Goal: Information Seeking & Learning: Learn about a topic

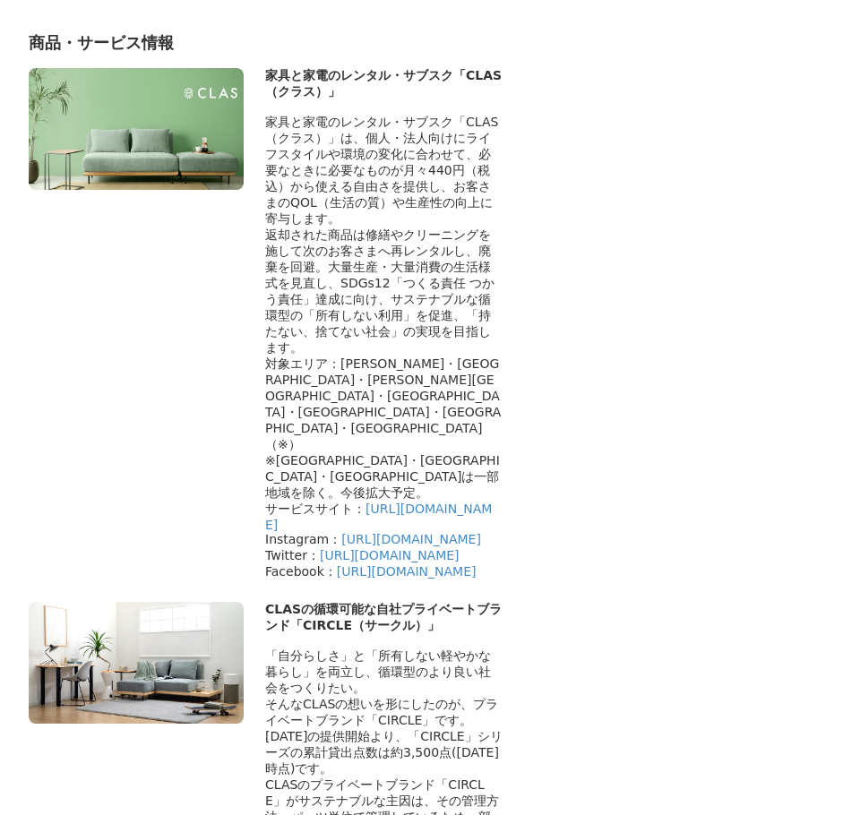
scroll to position [10657, 0]
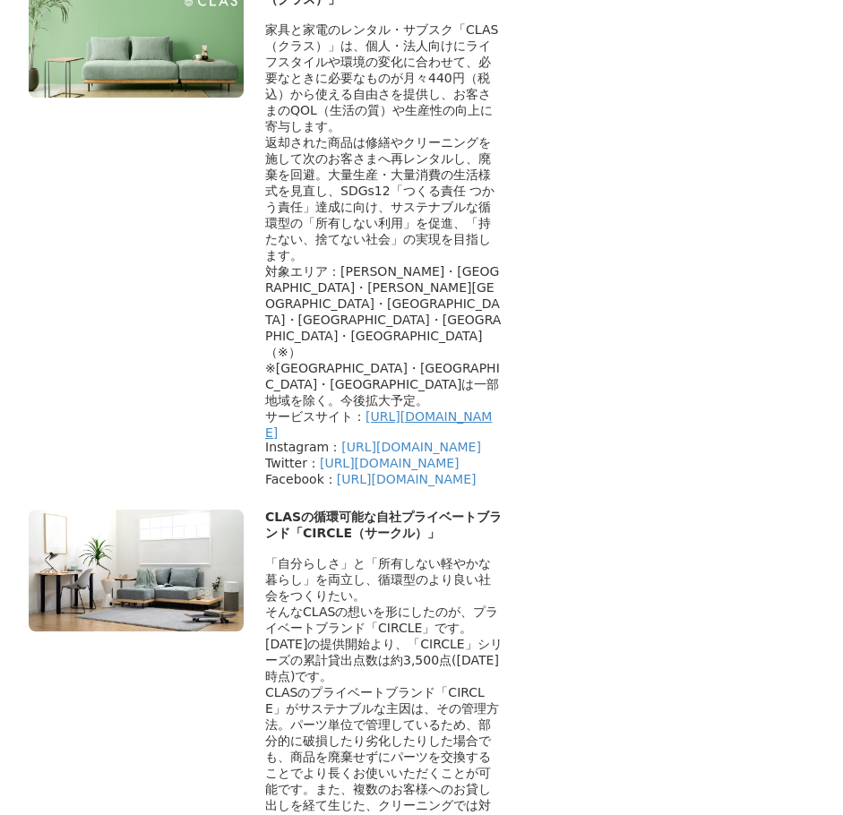
click at [401, 409] on link "[URL][DOMAIN_NAME]" at bounding box center [378, 424] width 227 height 30
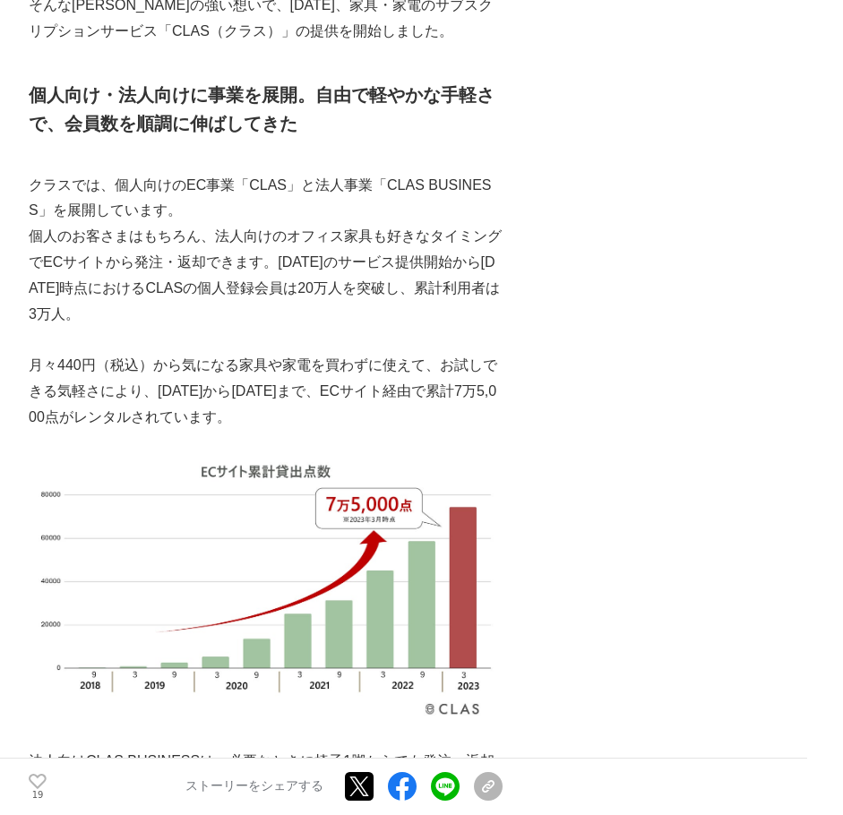
scroll to position [1433, 0]
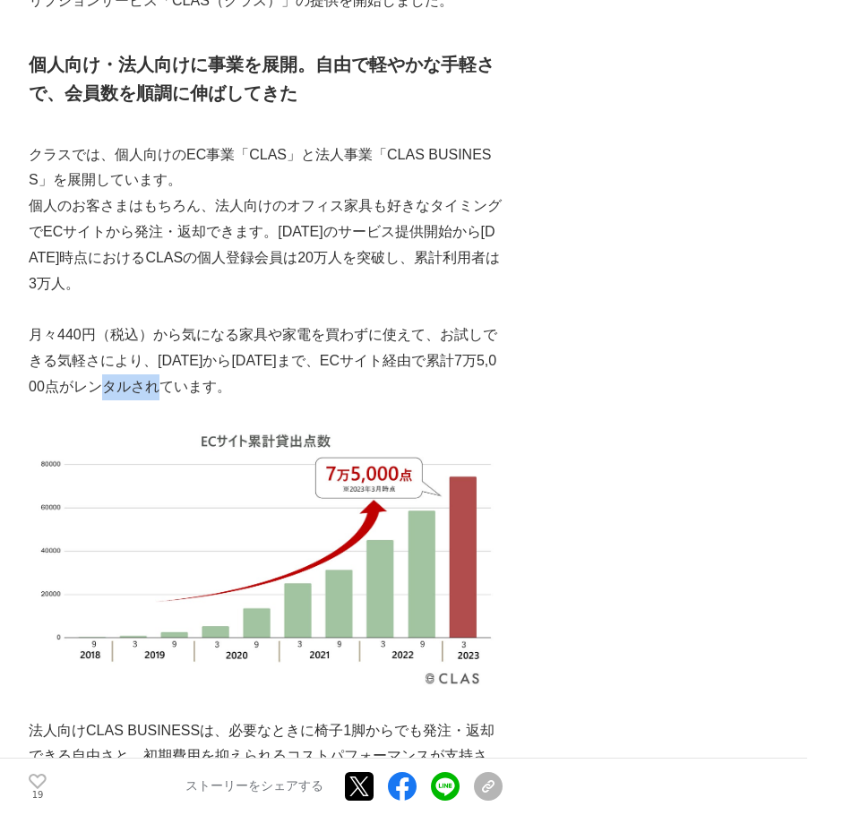
drag, startPoint x: 137, startPoint y: 389, endPoint x: 189, endPoint y: 385, distance: 52.1
click at [189, 385] on p "月々440円（税込）から気になる家具や家電を買わずに使えて、お試しできる気軽さにより、[DATE]から[DATE]まで、ECサイト経由で累計7万5,000点が…" at bounding box center [266, 360] width 474 height 77
click at [216, 425] on img at bounding box center [266, 558] width 474 height 267
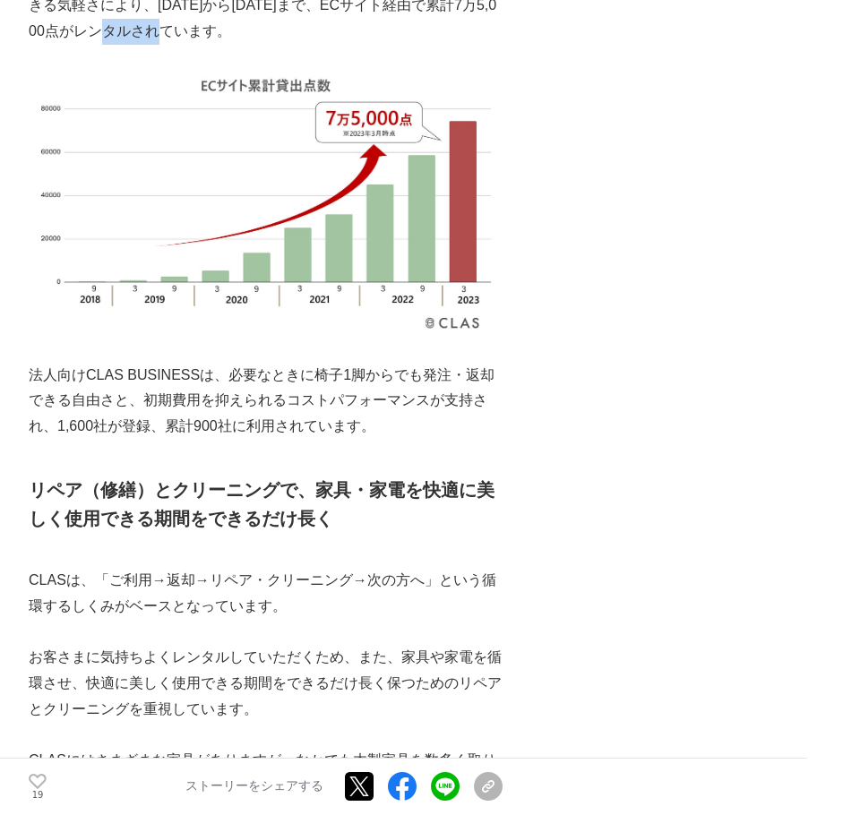
scroll to position [1791, 0]
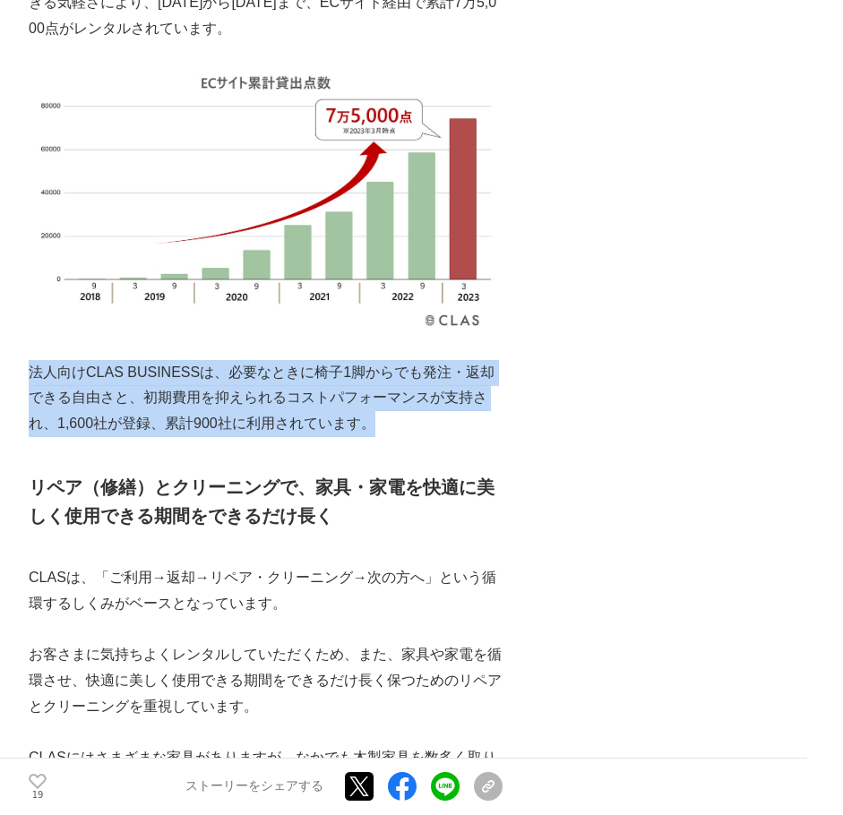
drag, startPoint x: 32, startPoint y: 372, endPoint x: 416, endPoint y: 415, distance: 386.6
click at [416, 415] on p "法人向けCLAS BUSINESSは、必要なときに椅子1脚からでも発注・返却できる自由さと、初期費用を抑えられるコストパフォーマンスが支持され、1,600社が…" at bounding box center [266, 398] width 474 height 77
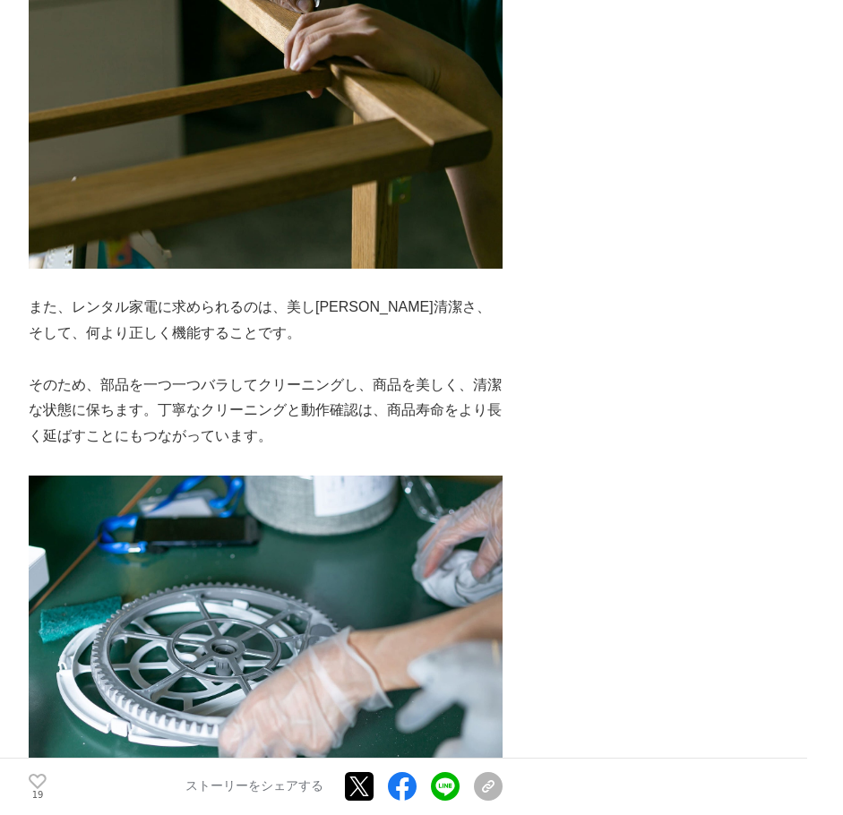
scroll to position [2866, 0]
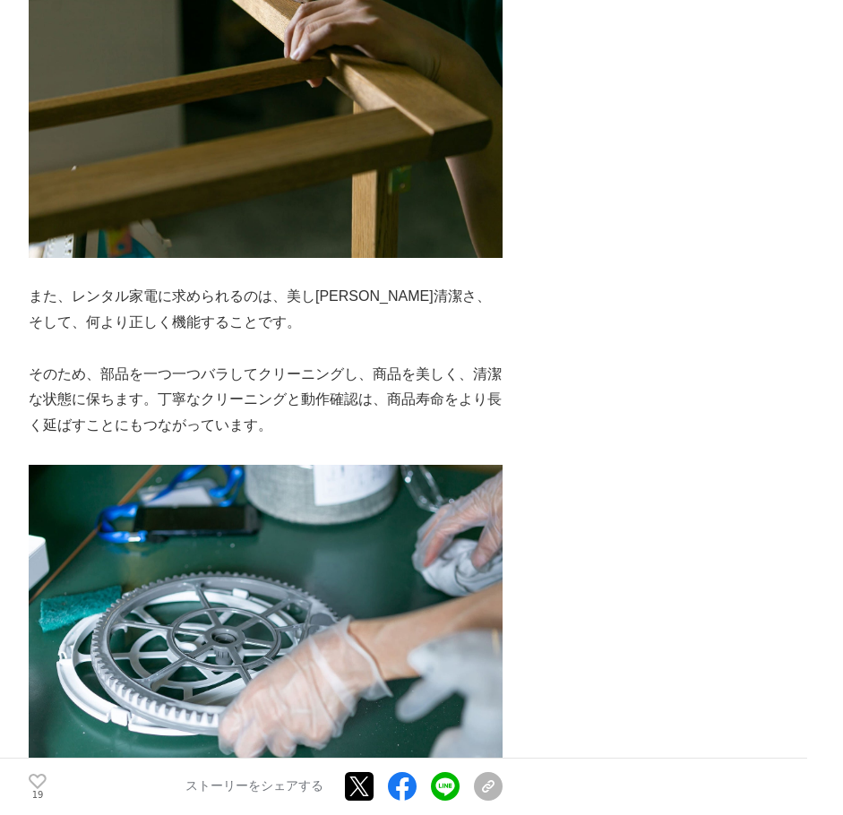
drag, startPoint x: 286, startPoint y: 416, endPoint x: 300, endPoint y: 423, distance: 15.6
click at [300, 423] on p "そのため、部品を一つ一つバラしてクリーニングし、商品を美しく、清潔な状態に保ちます。丁寧なクリーニングと動作確認は、商品寿命をより長く延ばすことにもつながって…" at bounding box center [266, 400] width 474 height 77
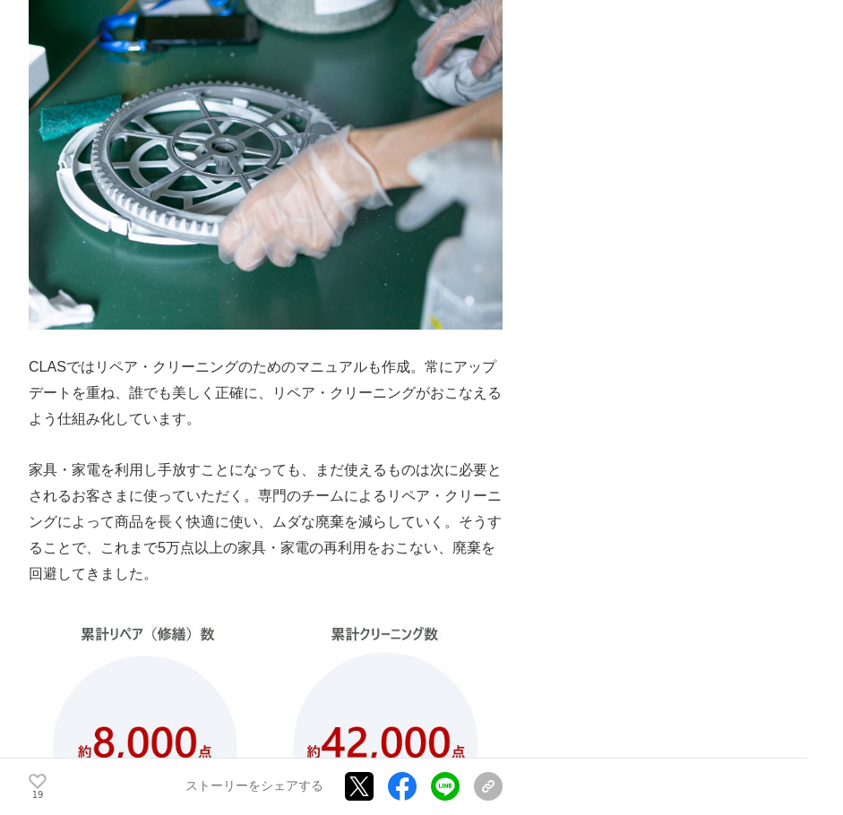
scroll to position [3403, 0]
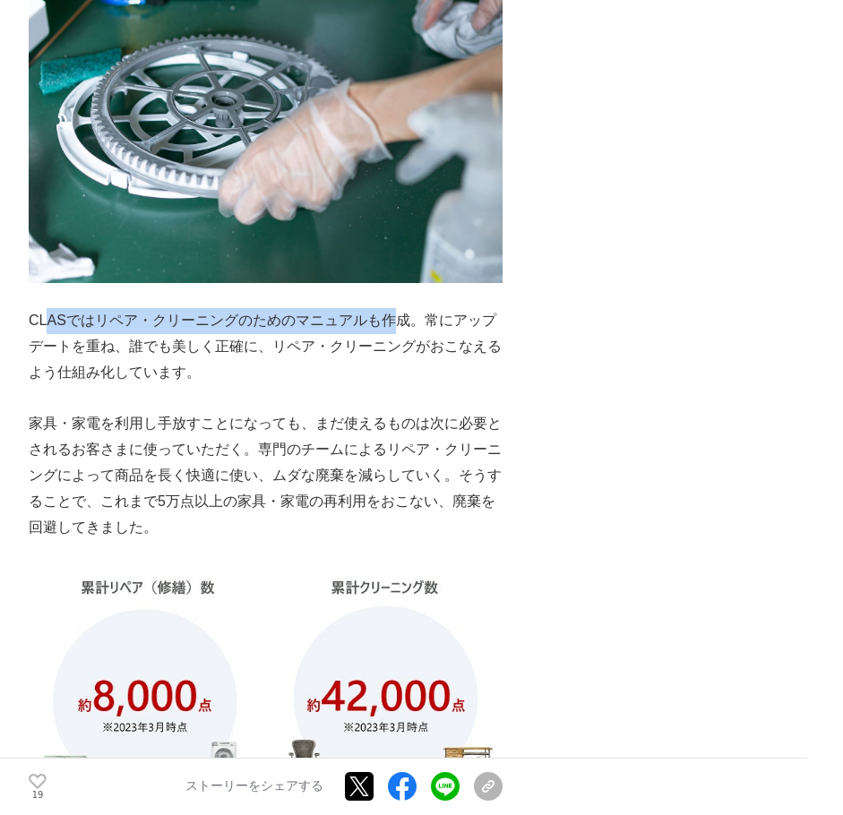
drag, startPoint x: 46, startPoint y: 325, endPoint x: 395, endPoint y: 310, distance: 349.6
click at [395, 310] on p "CLASではリペア・クリーニングのためのマニュアルも作成。常にアップデートを重ね、誰でも美しく正確に、リペア・クリーニングがおこなえるよう仕組み化しています。" at bounding box center [266, 346] width 474 height 77
click at [387, 313] on p "CLASではリペア・クリーニングのためのマニュアルも作成。常にアップデートを重ね、誰でも美しく正確に、リペア・クリーニングがおこなえるよう仕組み化しています。" at bounding box center [266, 346] width 474 height 77
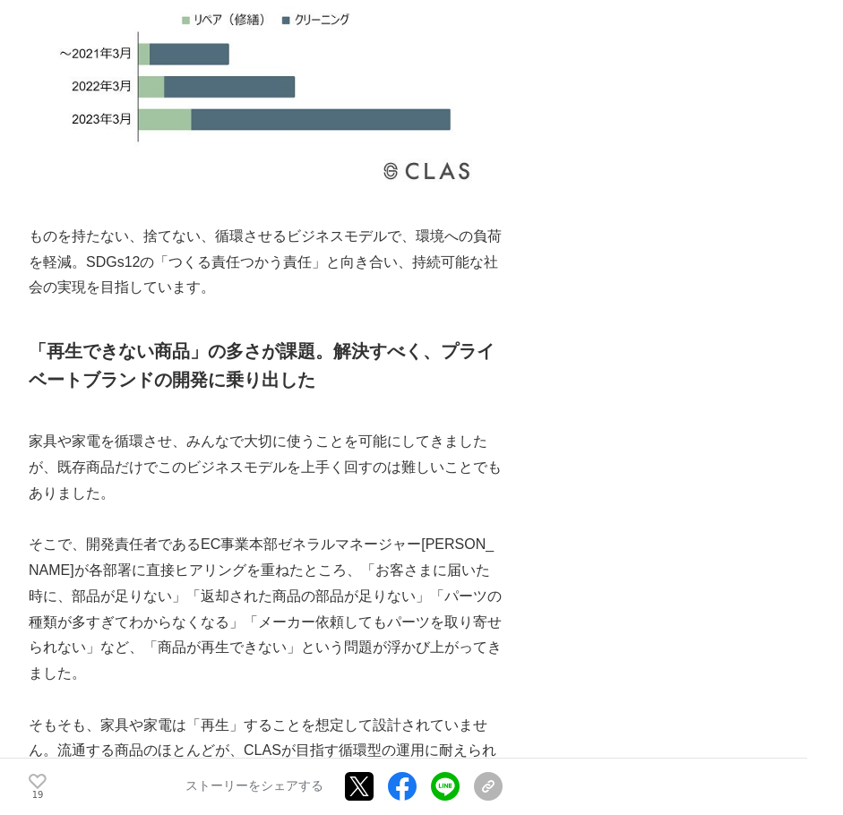
scroll to position [4209, 0]
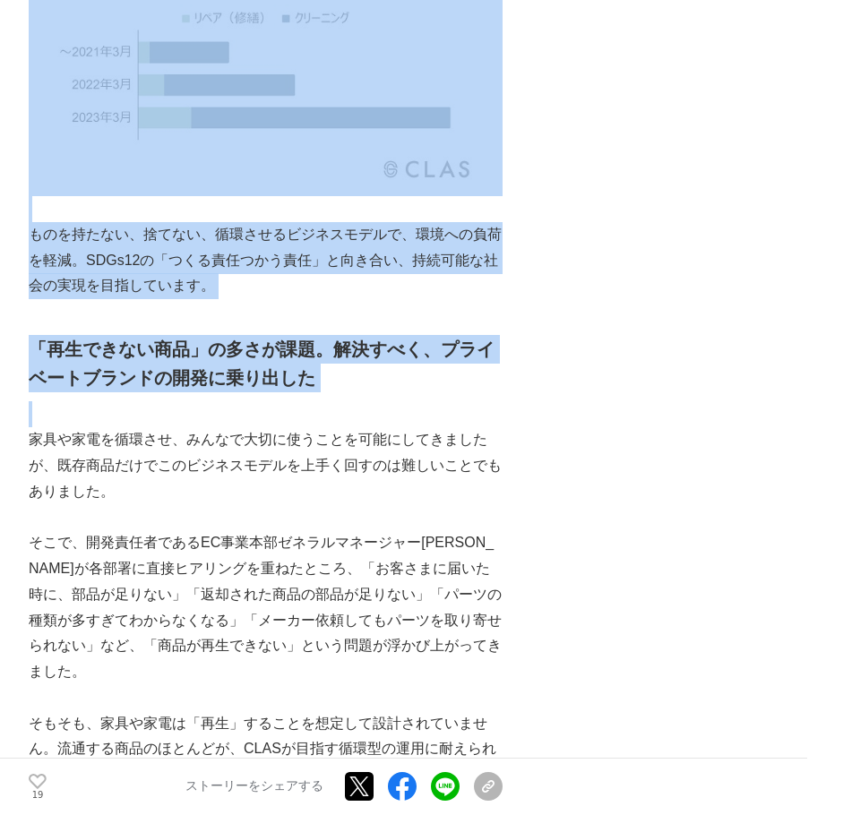
drag, startPoint x: 28, startPoint y: 344, endPoint x: 396, endPoint y: 403, distance: 372.8
click at [396, 403] on p at bounding box center [266, 414] width 474 height 26
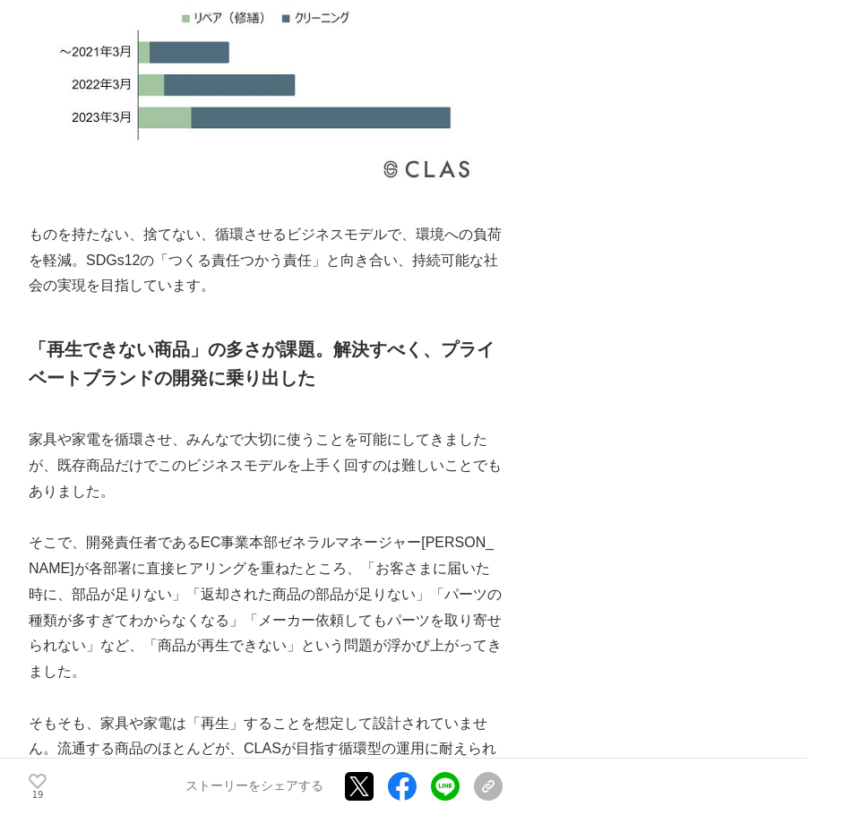
scroll to position [4298, 0]
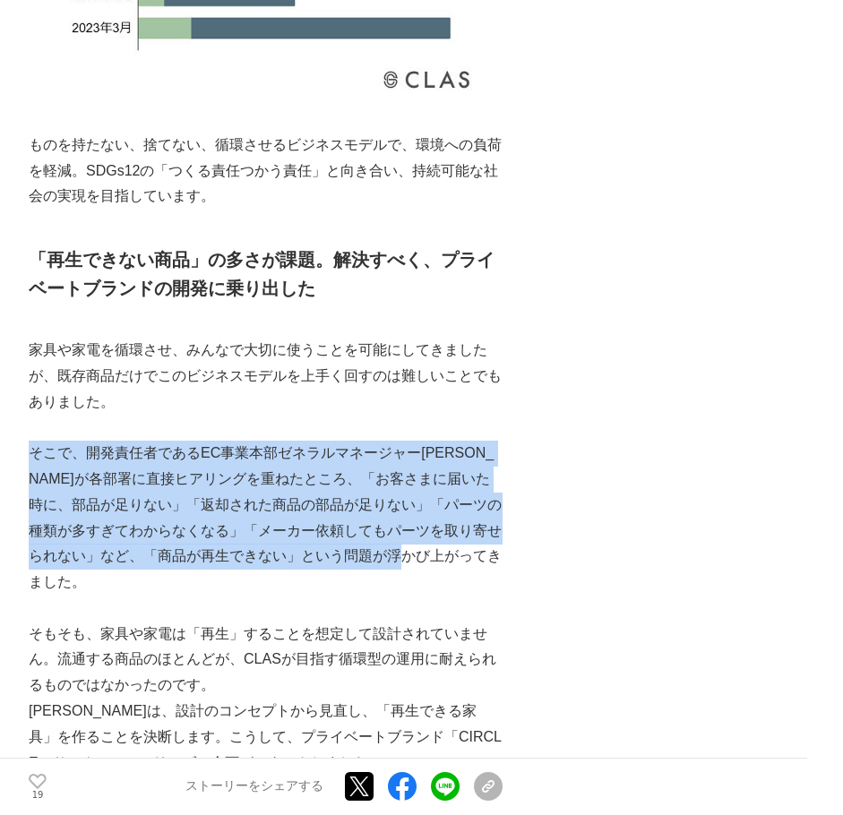
drag, startPoint x: 34, startPoint y: 454, endPoint x: 467, endPoint y: 552, distance: 443.4
click at [467, 552] on p "そこで、開発責任者であるEC事業本部ゼネラルマネージャー[PERSON_NAME]が各部署に直接ヒアリングを重ねたところ、「お客さまに届いた時に、部品が足りな…" at bounding box center [266, 518] width 474 height 155
click at [237, 566] on p "そこで、開発責任者であるEC事業本部ゼネラルマネージャー[PERSON_NAME]が各部署に直接ヒアリングを重ねたところ、「お客さまに届いた時に、部品が足りな…" at bounding box center [266, 518] width 474 height 155
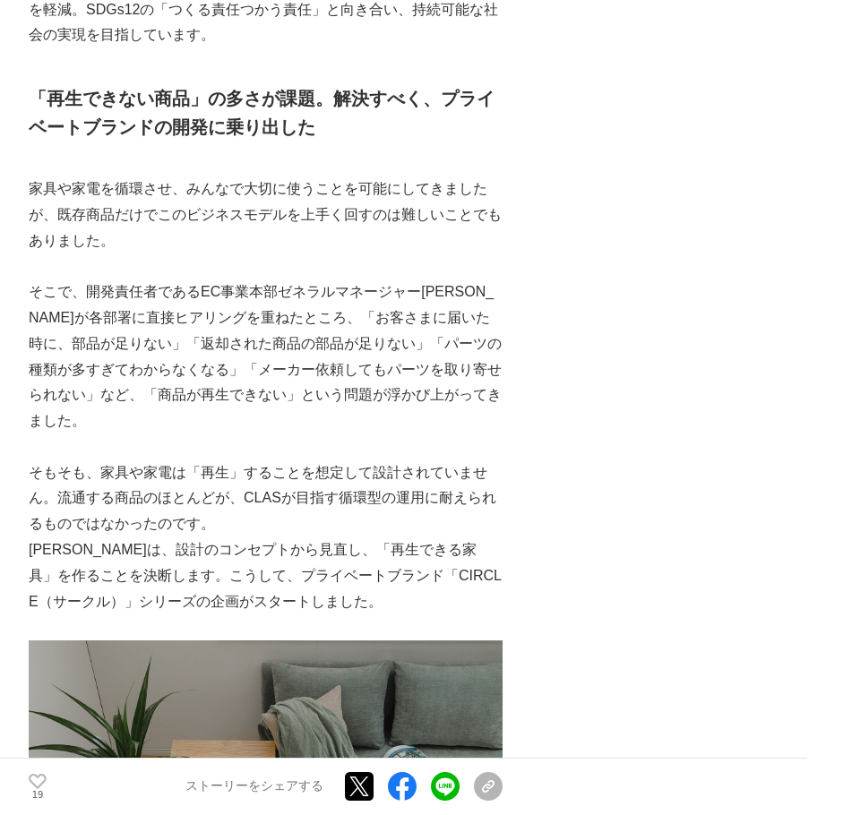
scroll to position [4478, 0]
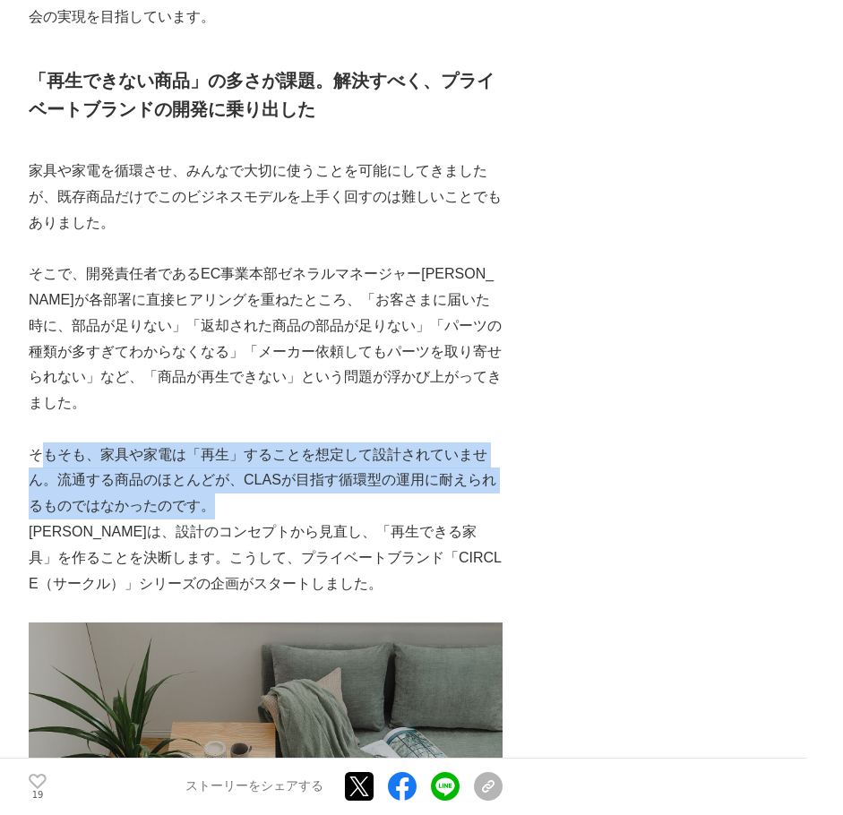
drag, startPoint x: 38, startPoint y: 439, endPoint x: 266, endPoint y: 473, distance: 230.9
click at [266, 473] on p "そもそも、家具や家電は「再生」することを想定して設計されていません。流通する商品のほとんどが、CLASが目指す循環型の運用に耐えられるものではなかったのです。" at bounding box center [266, 480] width 474 height 77
click at [228, 486] on p "そもそも、家具や家電は「再生」することを想定して設計されていません。流通する商品のほとんどが、CLASが目指す循環型の運用に耐えられるものではなかったのです。" at bounding box center [266, 480] width 474 height 77
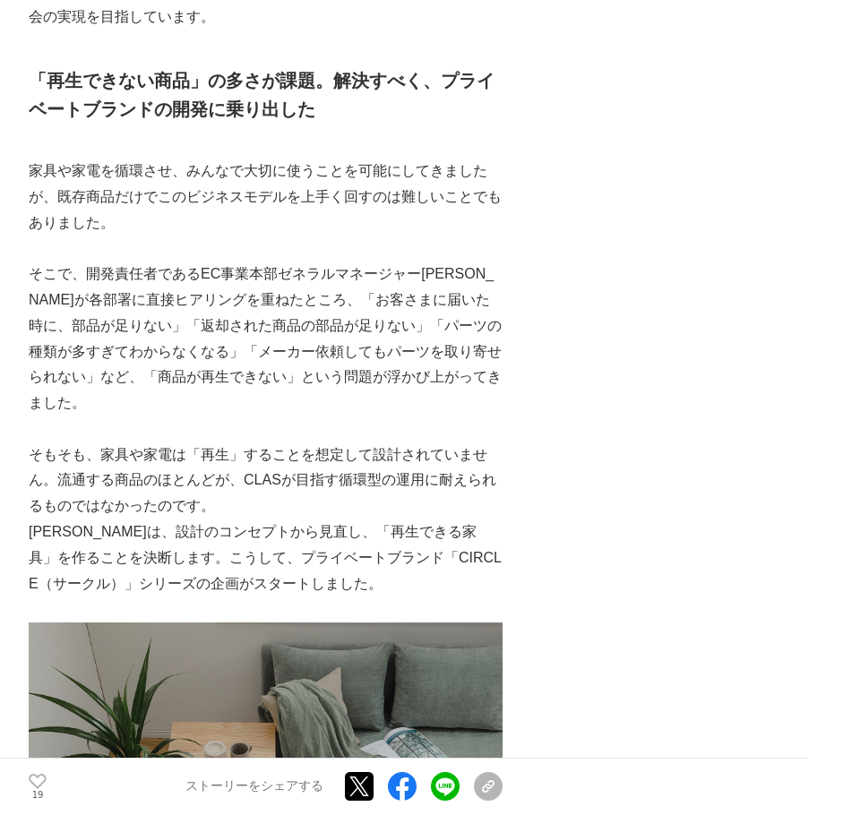
click at [74, 519] on p "[PERSON_NAME]は、設計のコンセプトから見直し、「再生できる家具」を作ることを決断します。こうして、プライベートブランド「CIRCLE（サークル）」…" at bounding box center [266, 557] width 474 height 77
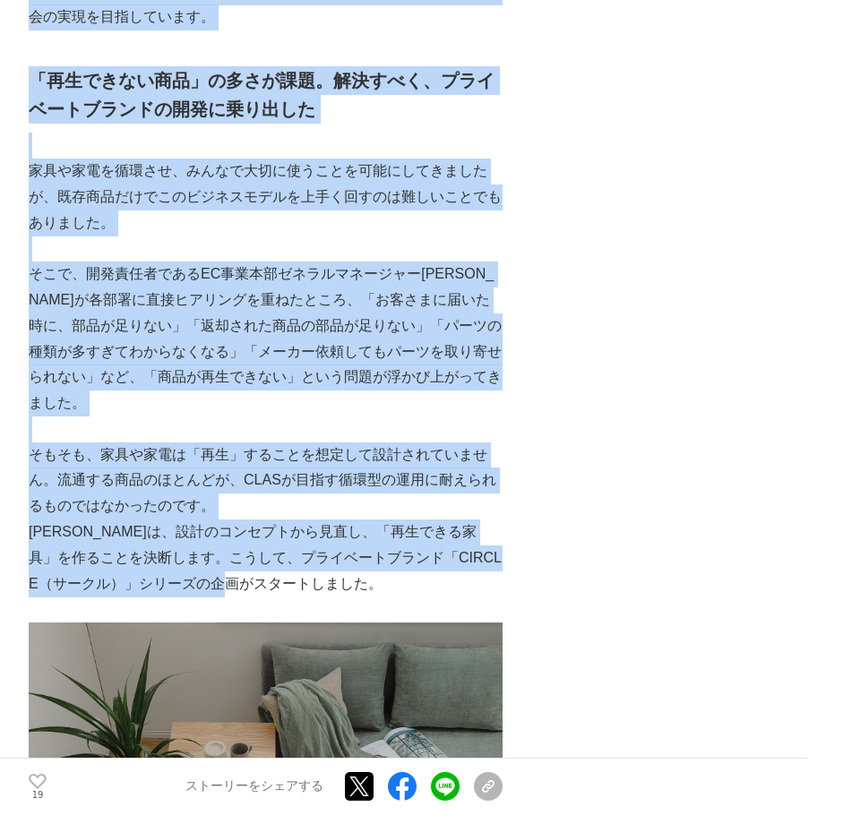
drag, startPoint x: 28, startPoint y: 508, endPoint x: 294, endPoint y: 553, distance: 269.7
click at [294, 553] on p "[PERSON_NAME]は、設計のコンセプトから見直し、「再生できる家具」を作ることを決断します。こうして、プライベートブランド「CIRCLE（サークル）」…" at bounding box center [266, 557] width 474 height 77
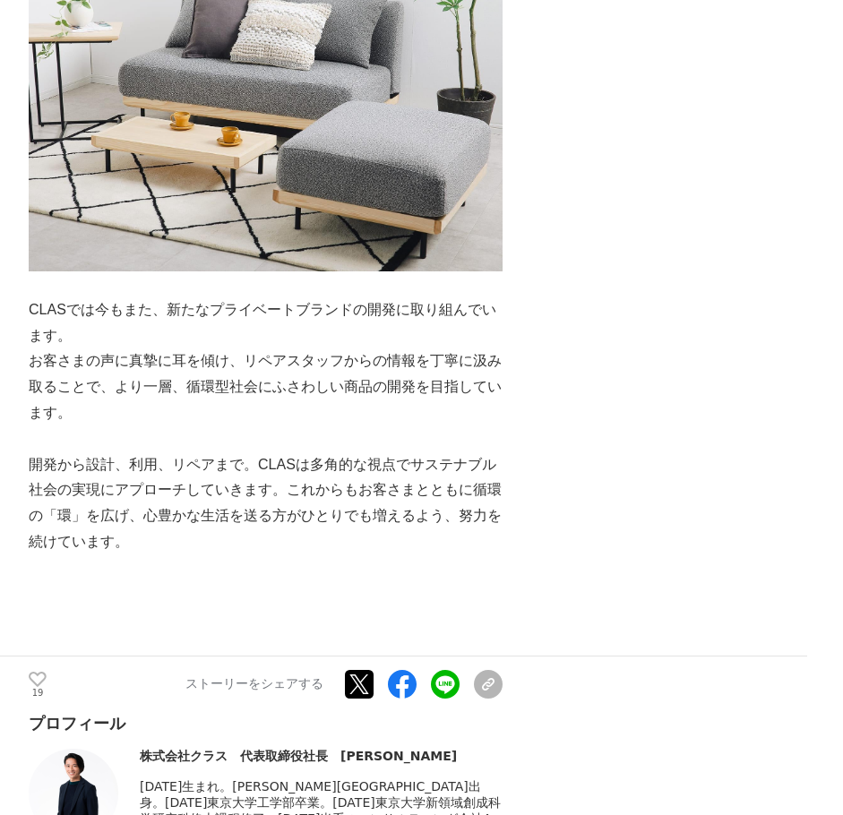
scroll to position [9403, 0]
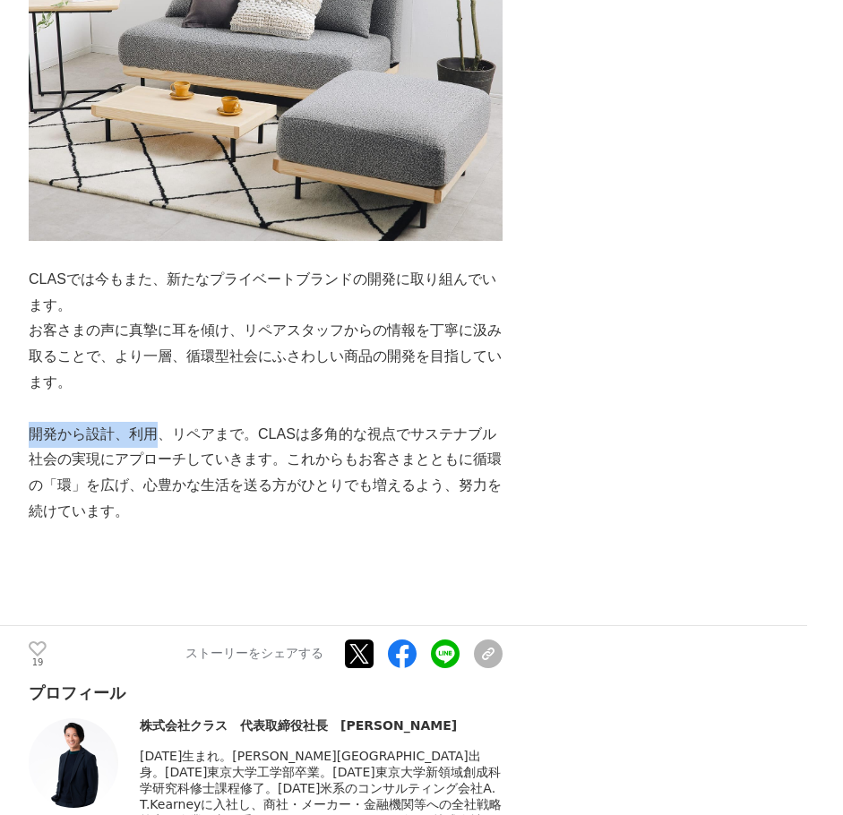
drag, startPoint x: 29, startPoint y: 388, endPoint x: 184, endPoint y: 380, distance: 156.0
click at [181, 422] on p "開発から設計、利用、リペアまで。CLASは多角的な視点でサステナブル社会の実現にアプローチしていきます。これからもお客さまとともに循環の「環」を広げ、心豊かな…" at bounding box center [266, 473] width 474 height 103
click at [250, 466] on p "開発から設計、利用、リペアまで。CLASは多角的な視点でサステナブル社会の実現にアプローチしていきます。これからもお客さまとともに循環の「環」を広げ、心豊かな…" at bounding box center [266, 473] width 474 height 103
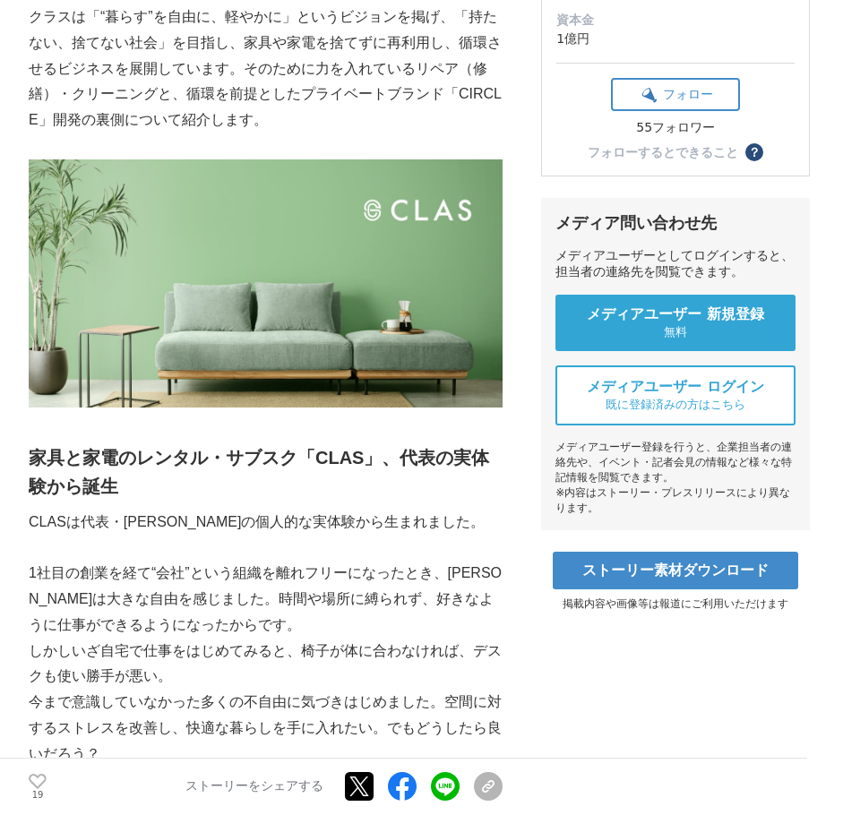
scroll to position [896, 0]
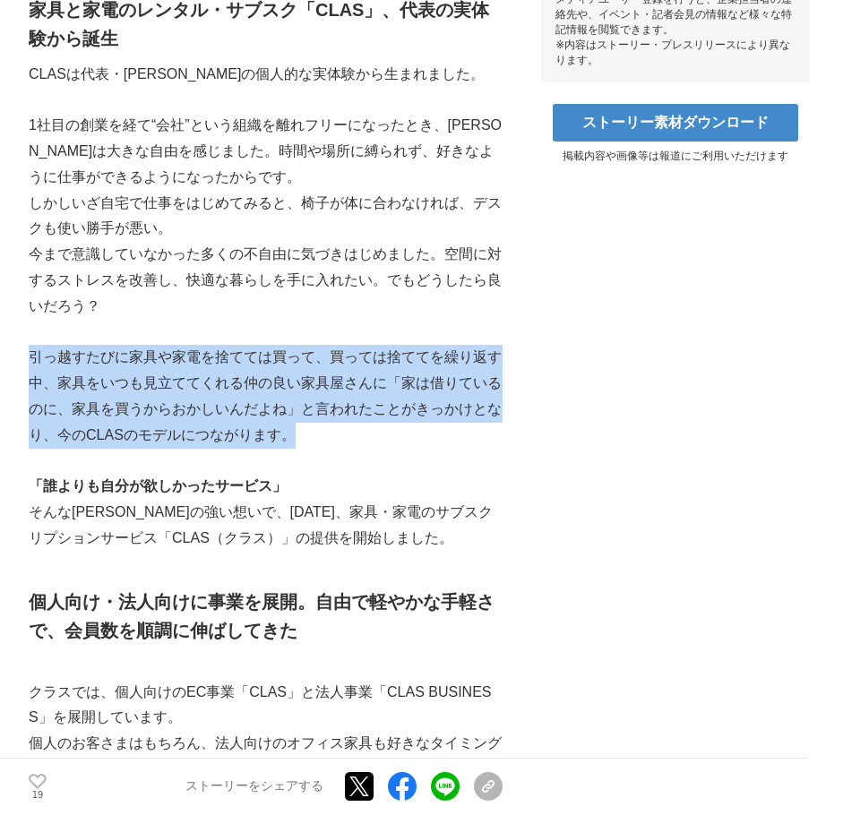
drag, startPoint x: 291, startPoint y: 442, endPoint x: 34, endPoint y: 358, distance: 270.4
click at [34, 358] on p "引っ越すたびに家具や家電を捨てては買って、買っては捨ててを繰り返す中、家具をいつも見立ててくれる仲の良い家具屋さんに「家は借りているのに、家具を買うからおかし…" at bounding box center [266, 396] width 474 height 103
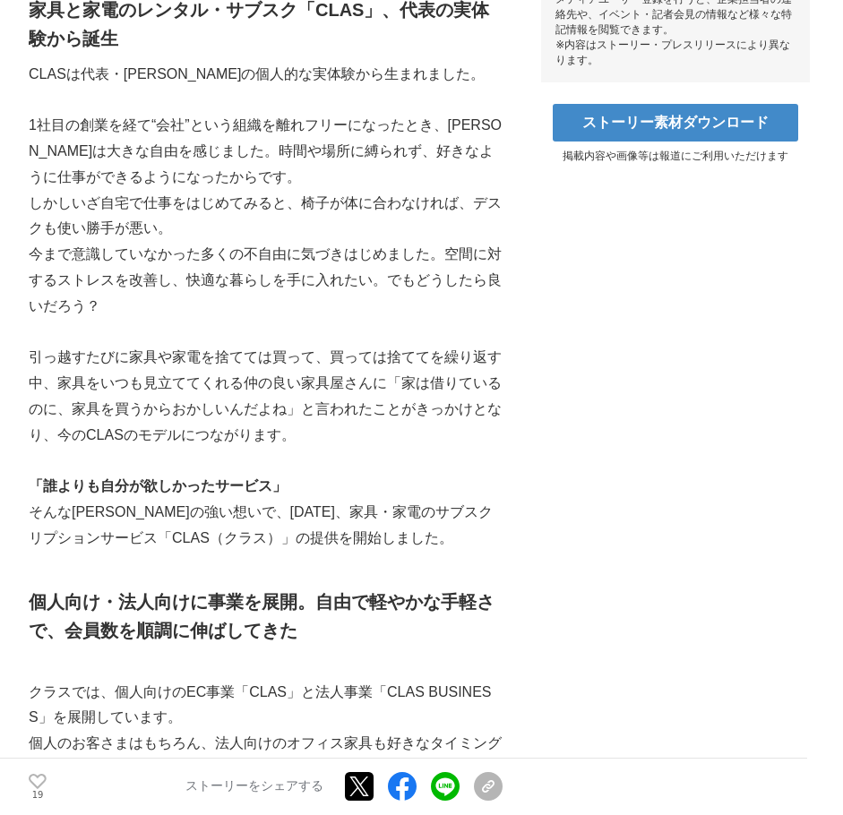
click at [299, 317] on p "今まで意識していなかった多くの不自由に気づきはじめました。空間に対するストレスを改善し、快適な暮らしを手に入れたい。でもどうしたら良いだろう？" at bounding box center [266, 280] width 474 height 77
drag, startPoint x: 46, startPoint y: 484, endPoint x: 276, endPoint y: 483, distance: 230.2
click at [276, 483] on strong "「誰よりも自分が欲しかったサービス」" at bounding box center [158, 485] width 258 height 15
drag, startPoint x: 219, startPoint y: 541, endPoint x: 116, endPoint y: 540, distance: 103.0
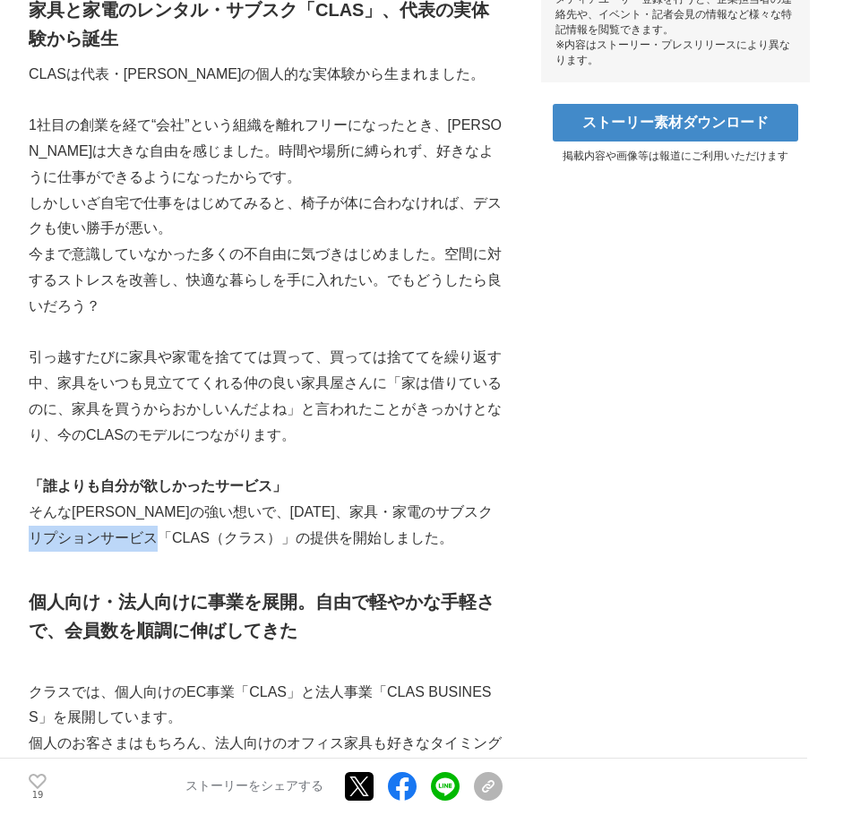
click at [116, 542] on p "そんな[PERSON_NAME]の強い想いで、[DATE]、家具・家電のサブスクリプションサービス「CLAS（クラス）」の提供を開始しました。" at bounding box center [266, 526] width 474 height 52
click at [116, 540] on p "そんな[PERSON_NAME]の強い想いで、[DATE]、家具・家電のサブスクリプションサービス「CLAS（クラス）」の提供を開始しました。" at bounding box center [266, 526] width 474 height 52
drag, startPoint x: 117, startPoint y: 538, endPoint x: 223, endPoint y: 538, distance: 105.7
click at [223, 538] on p "そんな[PERSON_NAME]の強い想いで、[DATE]、家具・家電のサブスクリプションサービス「CLAS（クラス）」の提供を開始しました。" at bounding box center [266, 526] width 474 height 52
click at [222, 539] on p "そんな[PERSON_NAME]の強い想いで、[DATE]、家具・家電のサブスクリプションサービス「CLAS（クラス）」の提供を開始しました。" at bounding box center [266, 526] width 474 height 52
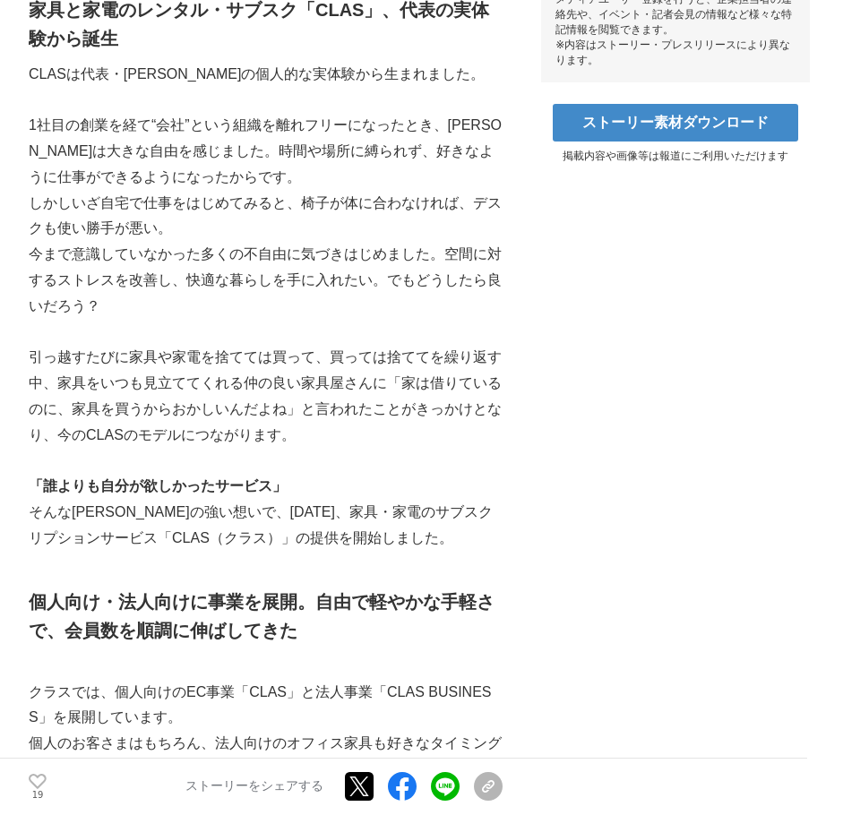
click at [238, 537] on p "そんな[PERSON_NAME]の強い想いで、[DATE]、家具・家電のサブスクリプションサービス「CLAS（クラス）」の提供を開始しました。" at bounding box center [266, 526] width 474 height 52
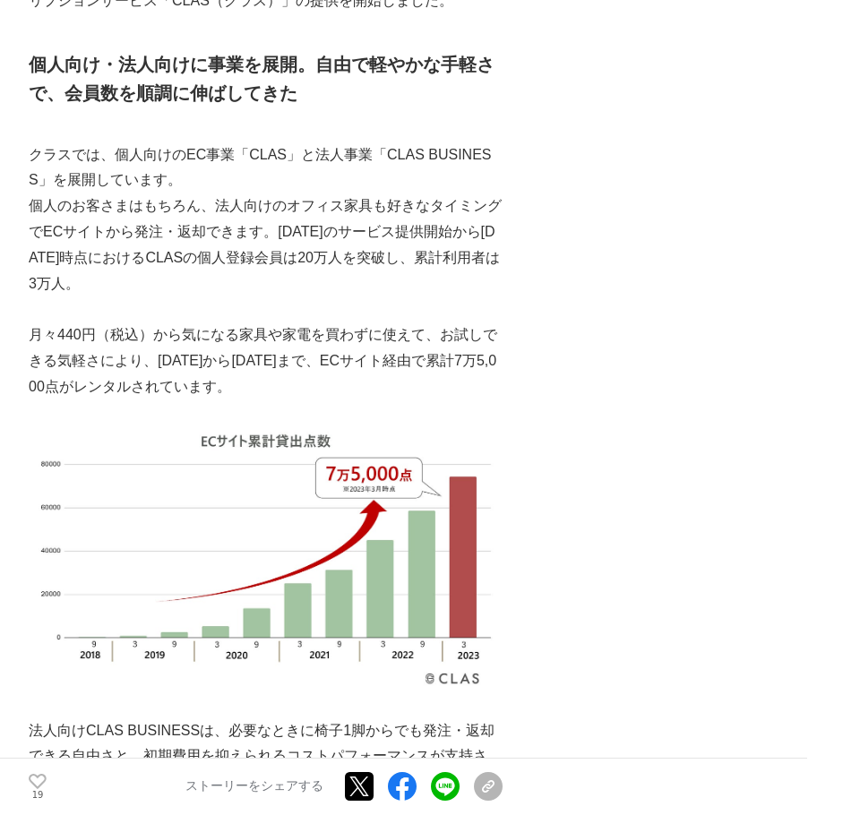
scroll to position [1791, 0]
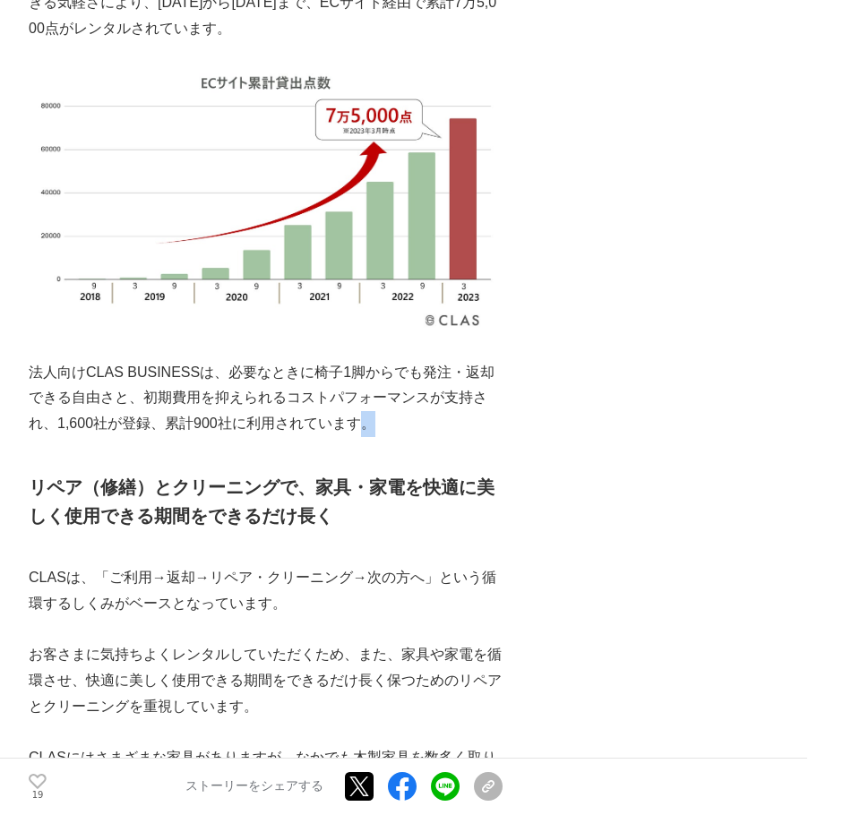
click at [375, 430] on p "法人向けCLAS BUSINESSは、必要なときに椅子1脚からでも発注・返却できる自由さと、初期費用を抑えられるコストパフォーマンスが支持され、1,600社が…" at bounding box center [266, 398] width 474 height 77
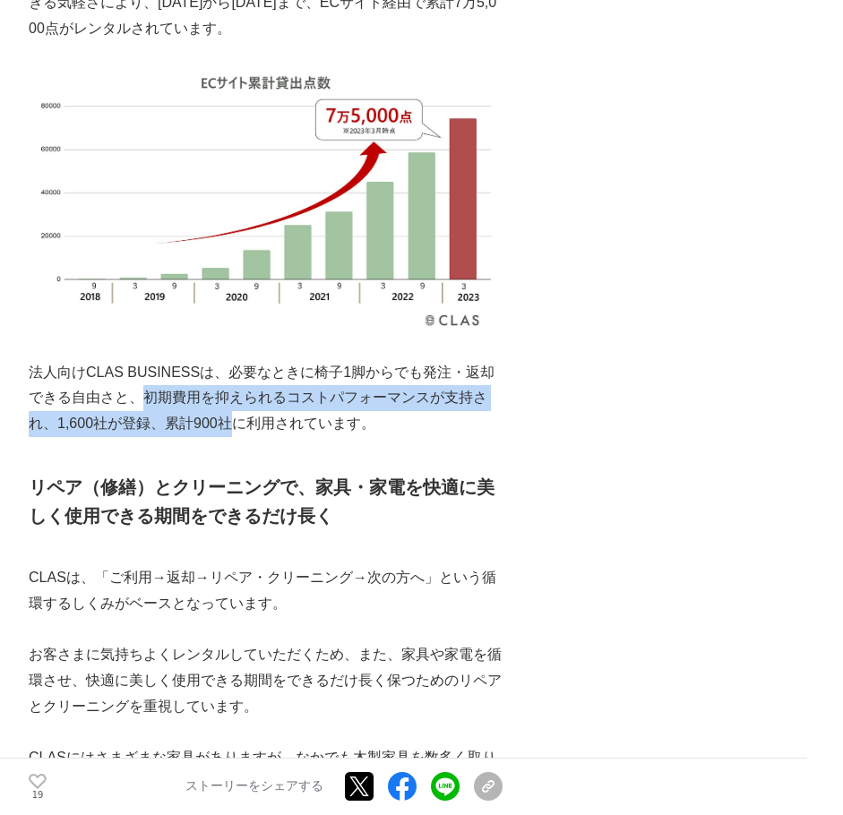
drag, startPoint x: 236, startPoint y: 424, endPoint x: 149, endPoint y: 393, distance: 93.2
click at [149, 393] on p "法人向けCLAS BUSINESSは、必要なときに椅子1脚からでも発注・返却できる自由さと、初期費用を抑えられるコストパフォーマンスが支持され、1,600社が…" at bounding box center [266, 398] width 474 height 77
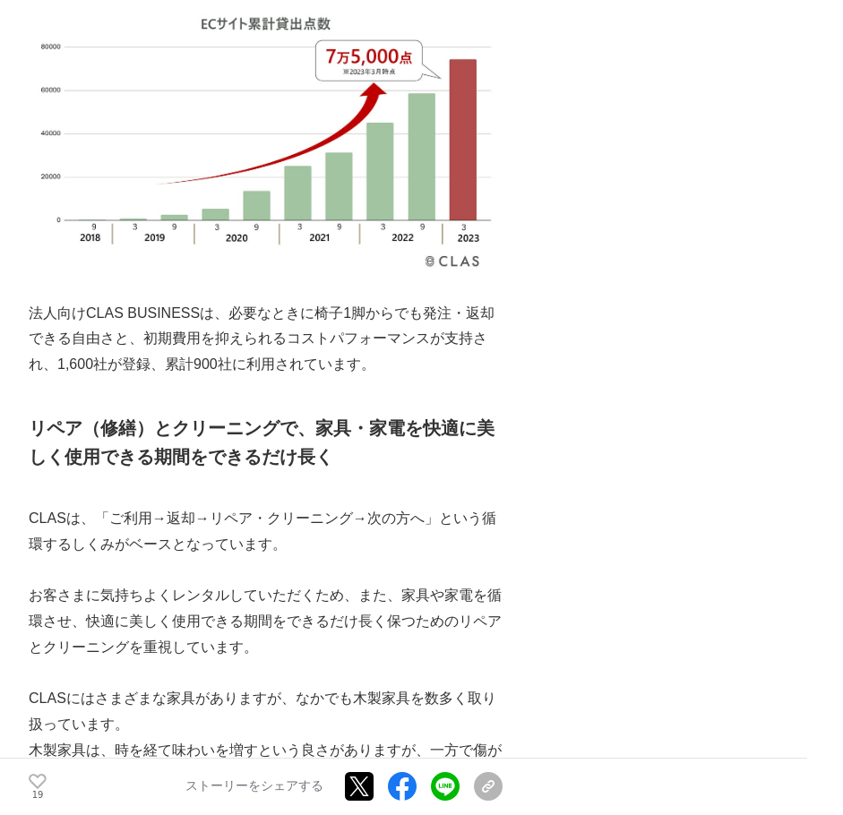
scroll to position [1881, 0]
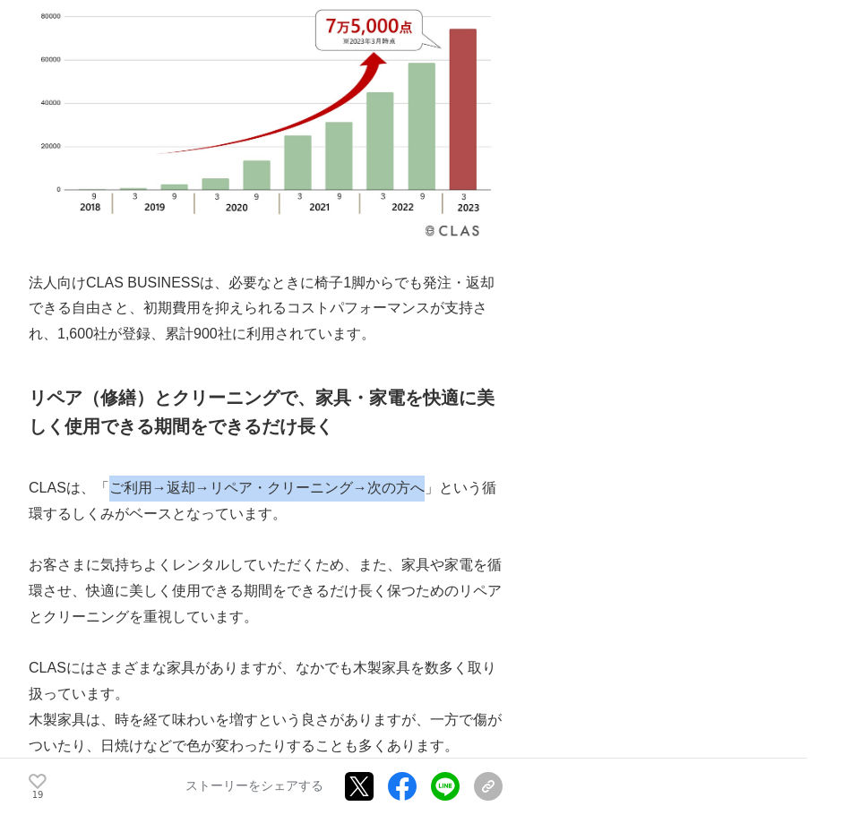
drag, startPoint x: 423, startPoint y: 486, endPoint x: 108, endPoint y: 497, distance: 314.5
click at [108, 497] on p "CLASは、「ご利用→返却→リペア・クリーニング→次の方へ」という循環するしくみがベースとなっています。" at bounding box center [266, 502] width 474 height 52
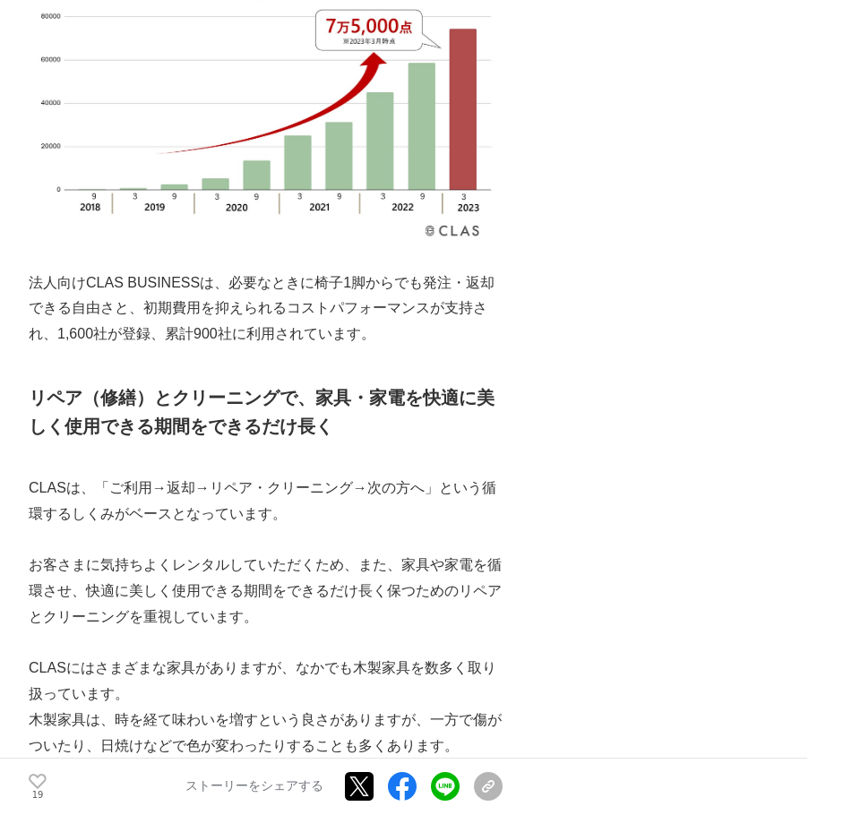
click at [287, 518] on p "CLASは、「ご利用→返却→リペア・クリーニング→次の方へ」という循環するしくみがベースとなっています。" at bounding box center [266, 502] width 474 height 52
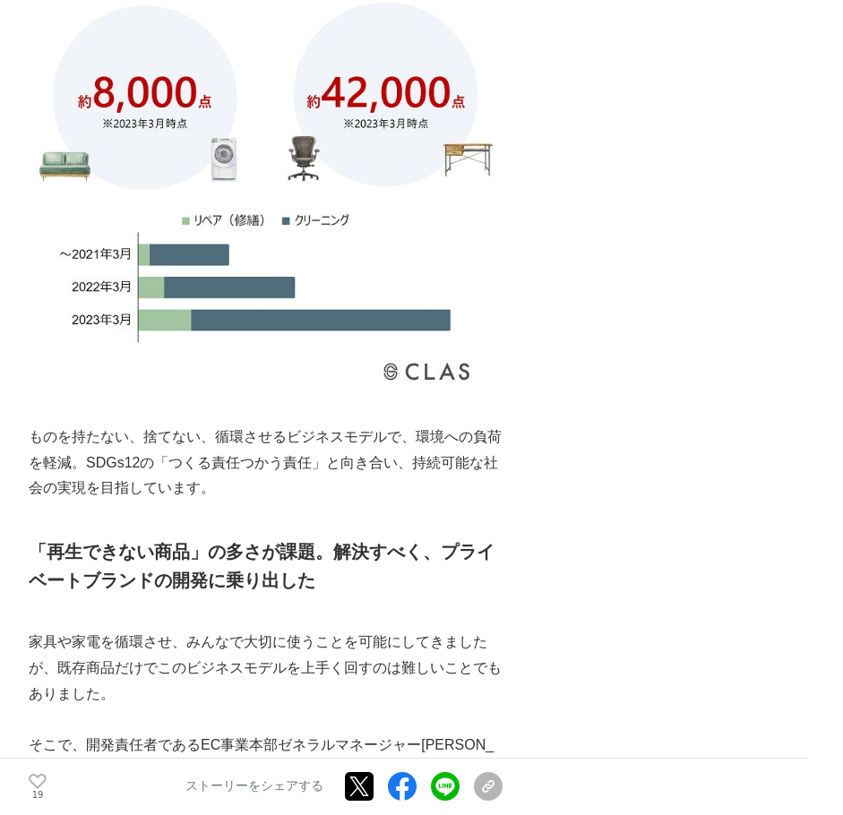
scroll to position [4030, 0]
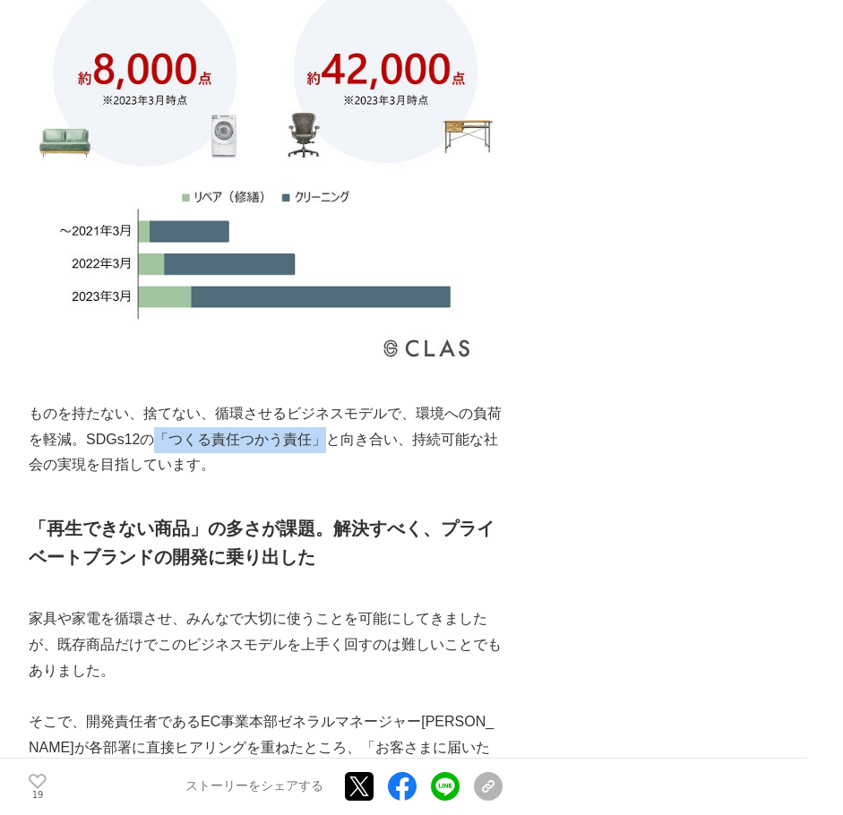
drag, startPoint x: 324, startPoint y: 441, endPoint x: 155, endPoint y: 444, distance: 169.3
click at [155, 444] on p "ものを持たない、捨てない、循環させるビジネスモデルで、環境への負荷を軽減。SDGs12の「つくる責任つかう責任」と向き合い、持続可能な社会の実現を目指していま…" at bounding box center [266, 439] width 474 height 77
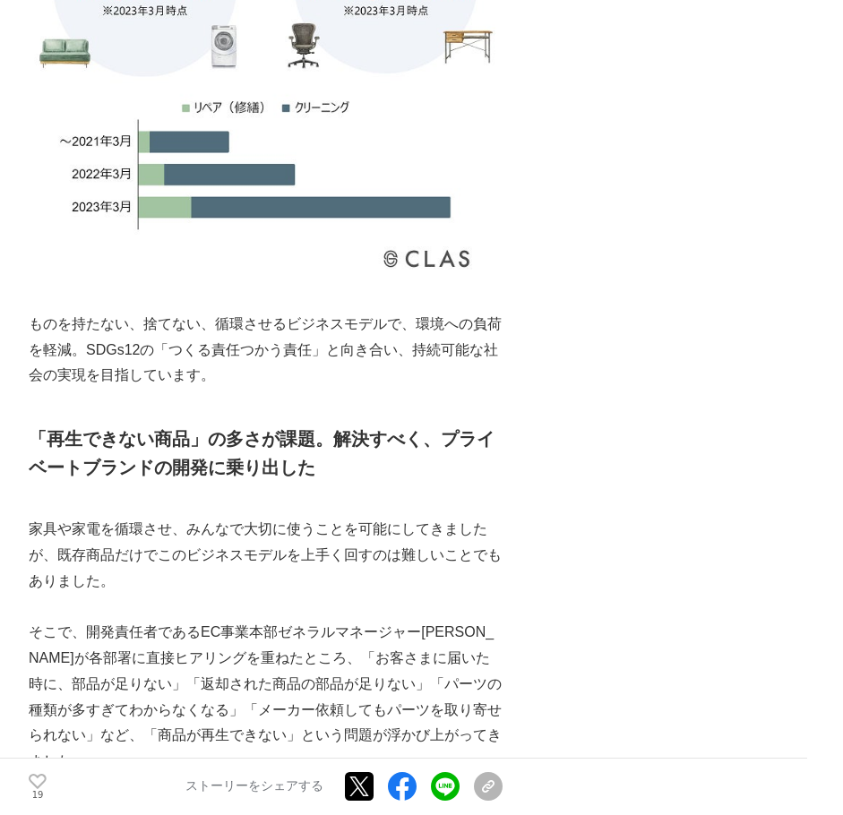
scroll to position [4209, 0]
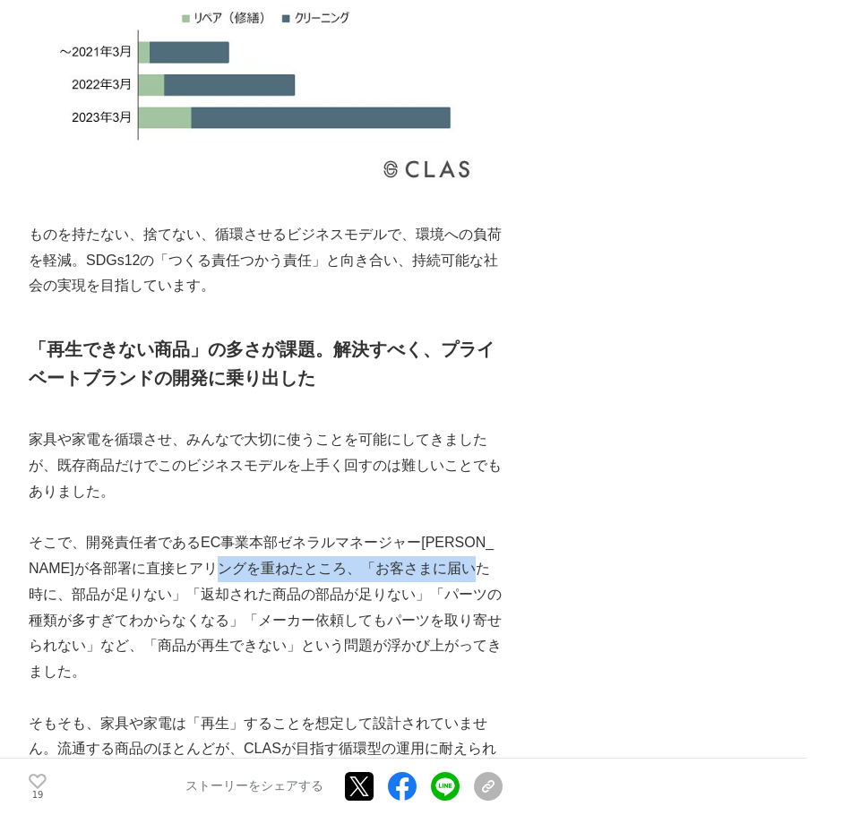
drag, startPoint x: 288, startPoint y: 566, endPoint x: 73, endPoint y: 599, distance: 218.3
click at [73, 599] on p "そこで、開発責任者であるEC事業本部ゼネラルマネージャー[PERSON_NAME]が各部署に直接ヒアリングを重ねたところ、「お客さまに届いた時に、部品が足りな…" at bounding box center [266, 607] width 474 height 155
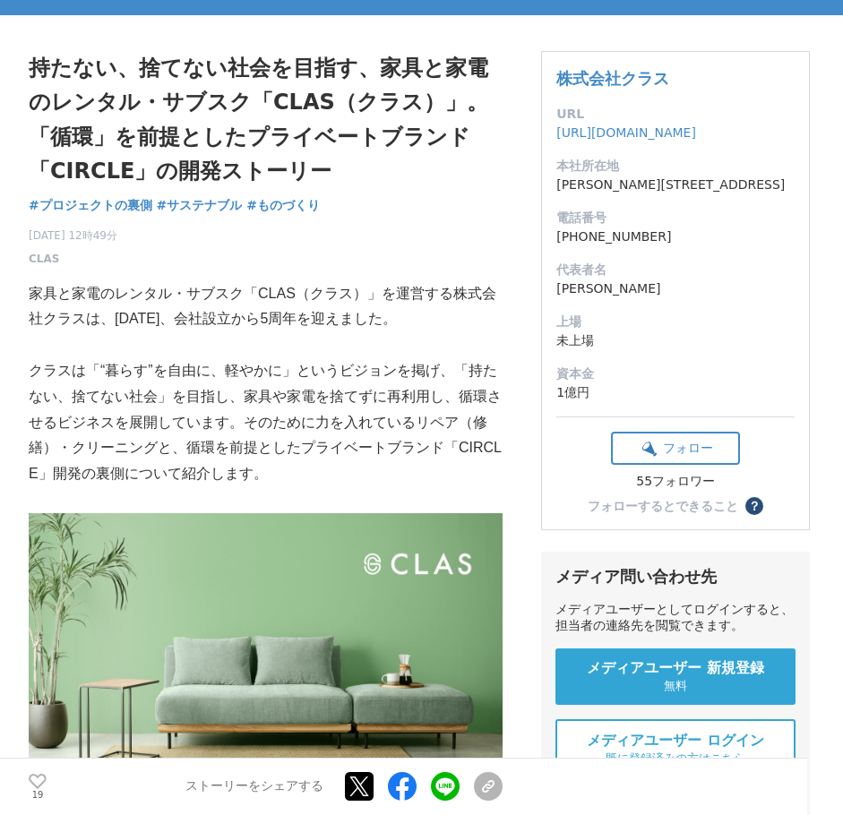
scroll to position [0, 0]
